Goal: Task Accomplishment & Management: Manage account settings

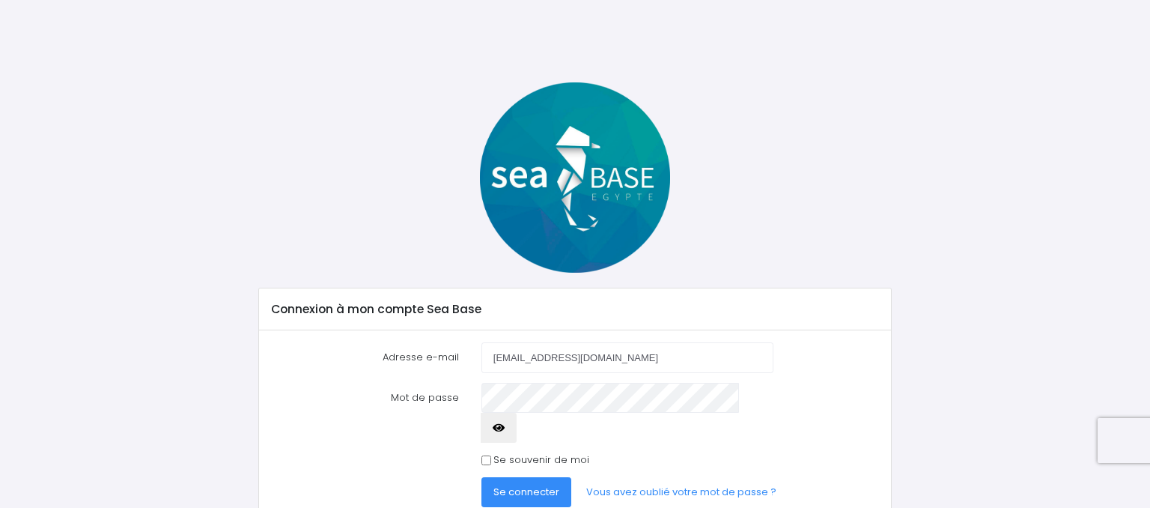
scroll to position [34, 0]
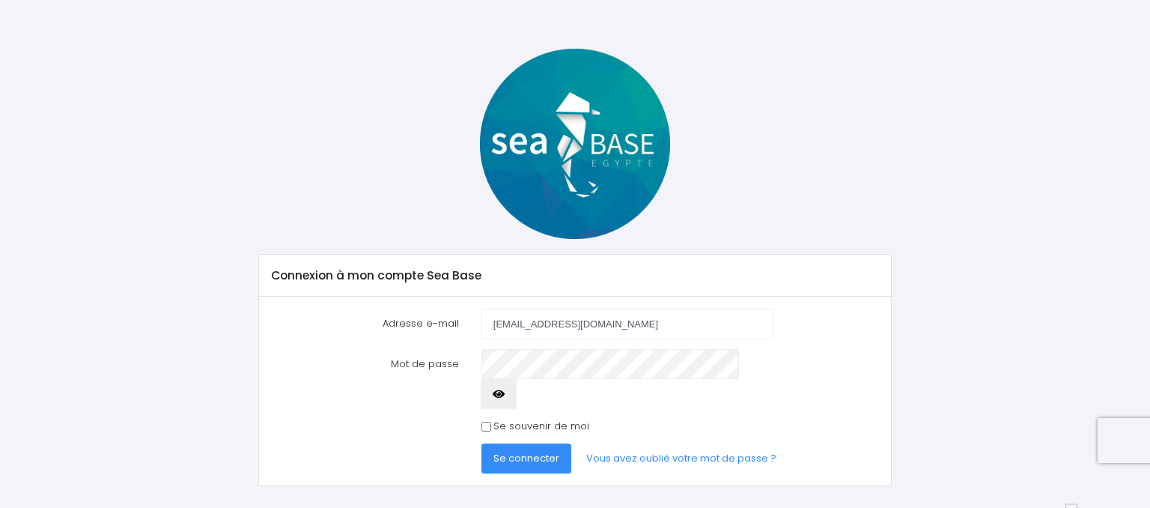
click at [521, 443] on button "Se connecter" at bounding box center [527, 458] width 90 height 30
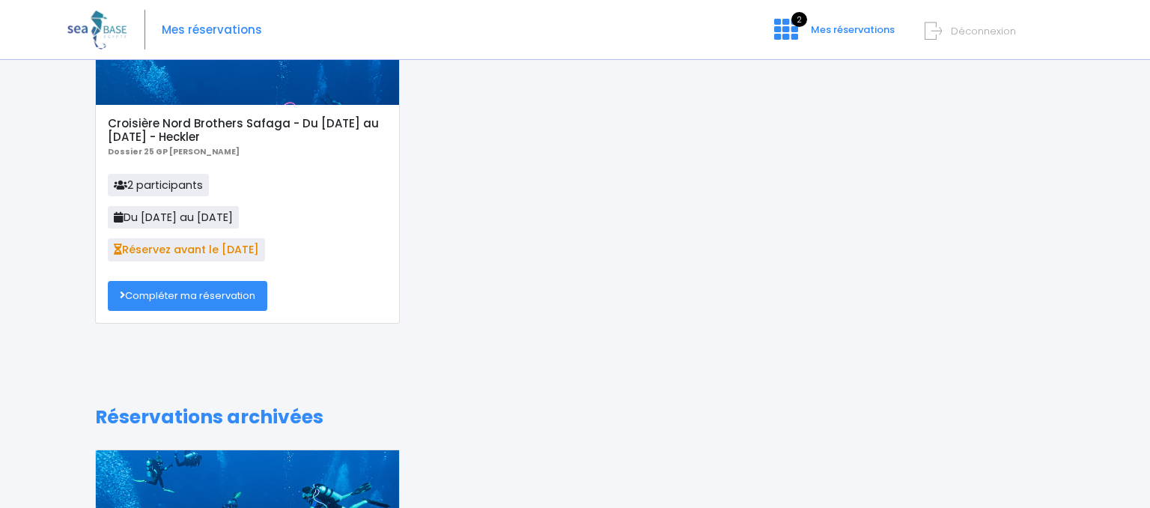
scroll to position [158, 0]
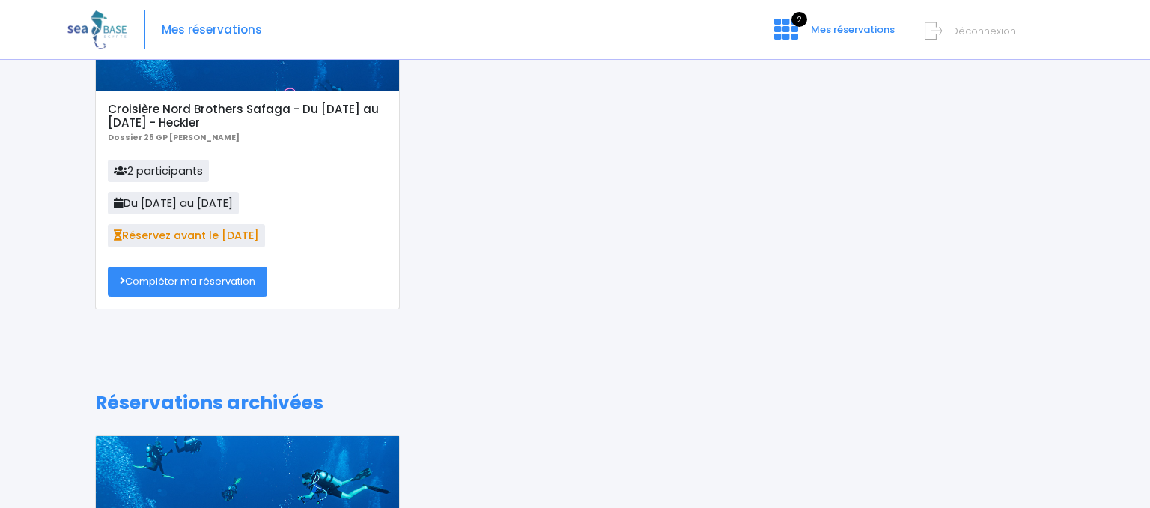
click at [213, 277] on link "Compléter ma réservation" at bounding box center [188, 282] width 160 height 30
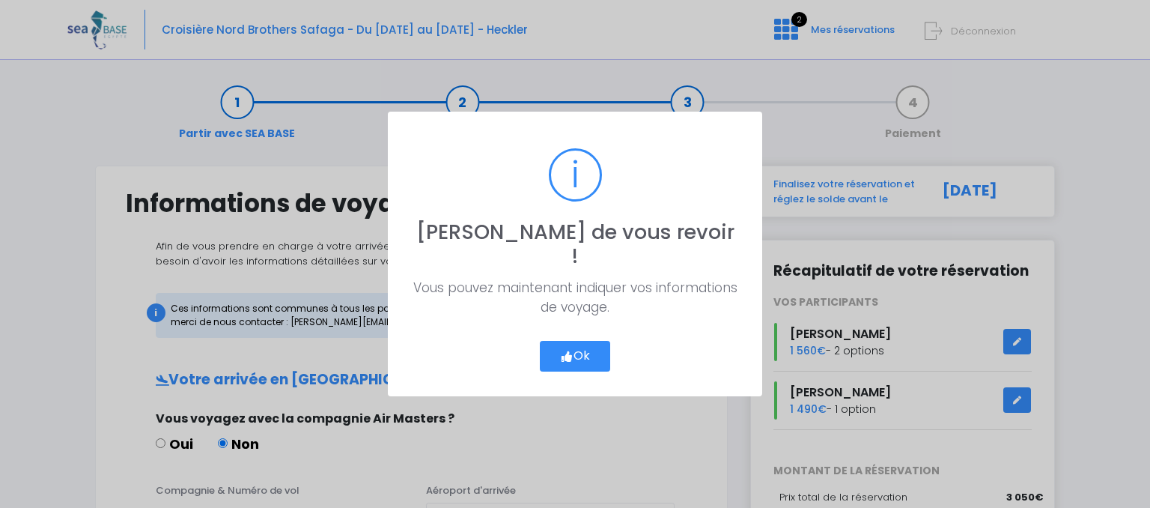
click at [581, 341] on button "Ok" at bounding box center [575, 356] width 70 height 31
